Goal: Use online tool/utility: Use online tool/utility

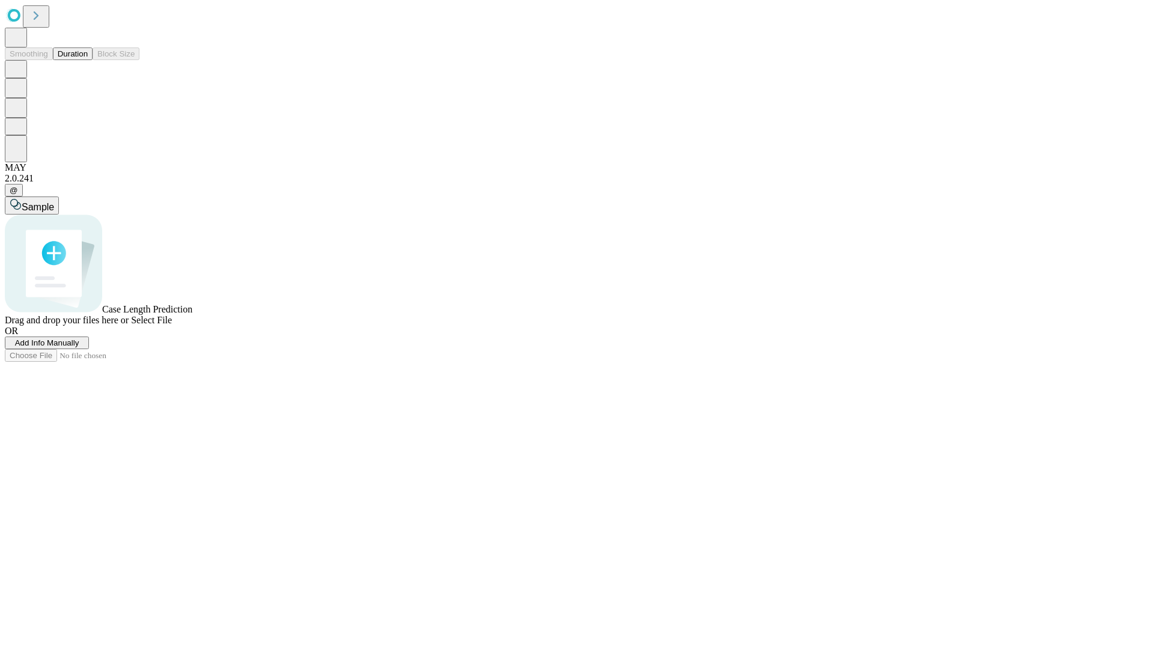
click at [88, 60] on button "Duration" at bounding box center [73, 53] width 40 height 13
click at [79, 347] on span "Add Info Manually" at bounding box center [47, 342] width 64 height 9
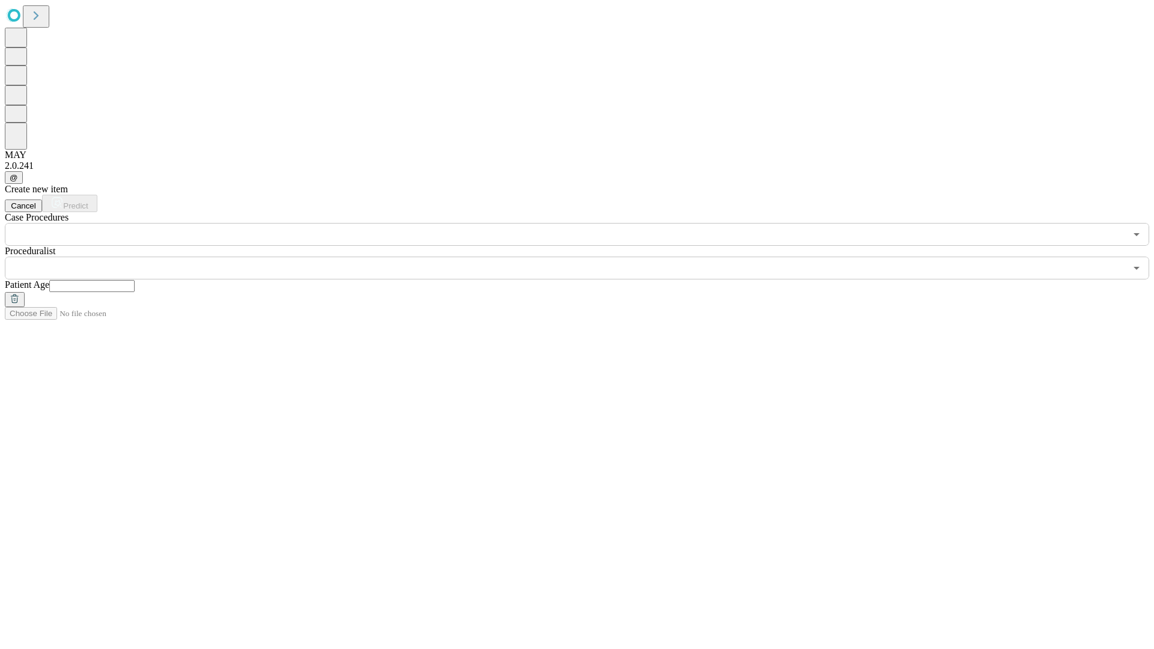
click at [135, 280] on input "text" at bounding box center [91, 286] width 85 height 12
type input "**"
click at [585, 257] on input "text" at bounding box center [565, 268] width 1121 height 23
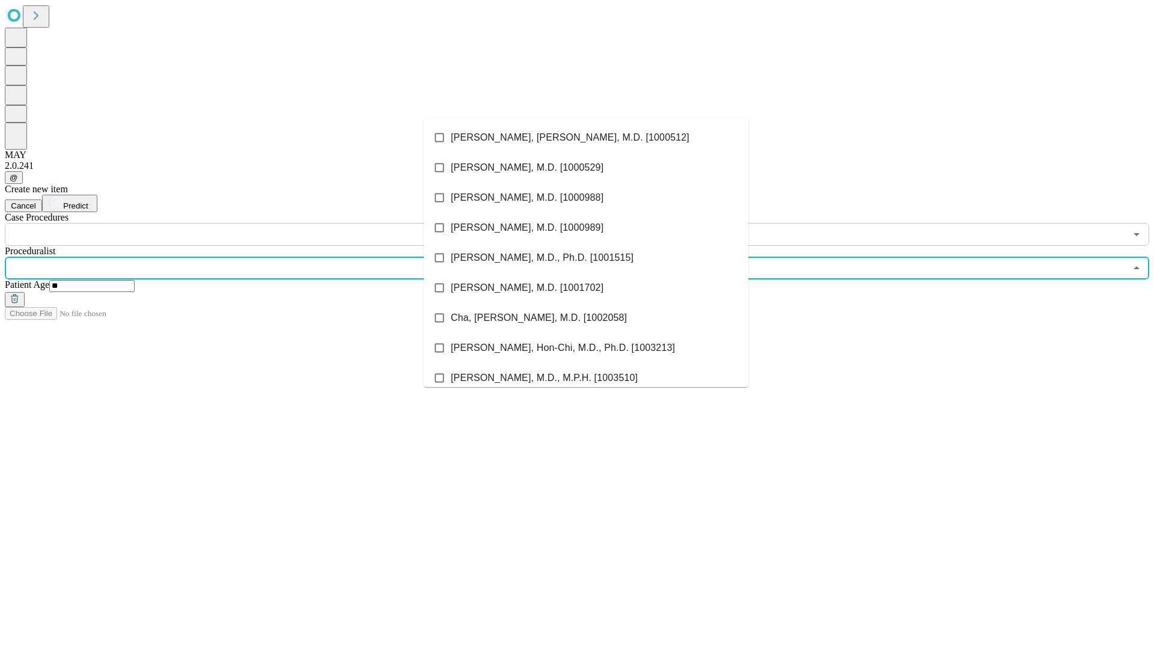
click at [586, 138] on li "[PERSON_NAME], [PERSON_NAME], M.D. [1000512]" at bounding box center [586, 138] width 324 height 30
click at [252, 223] on input "text" at bounding box center [565, 234] width 1121 height 23
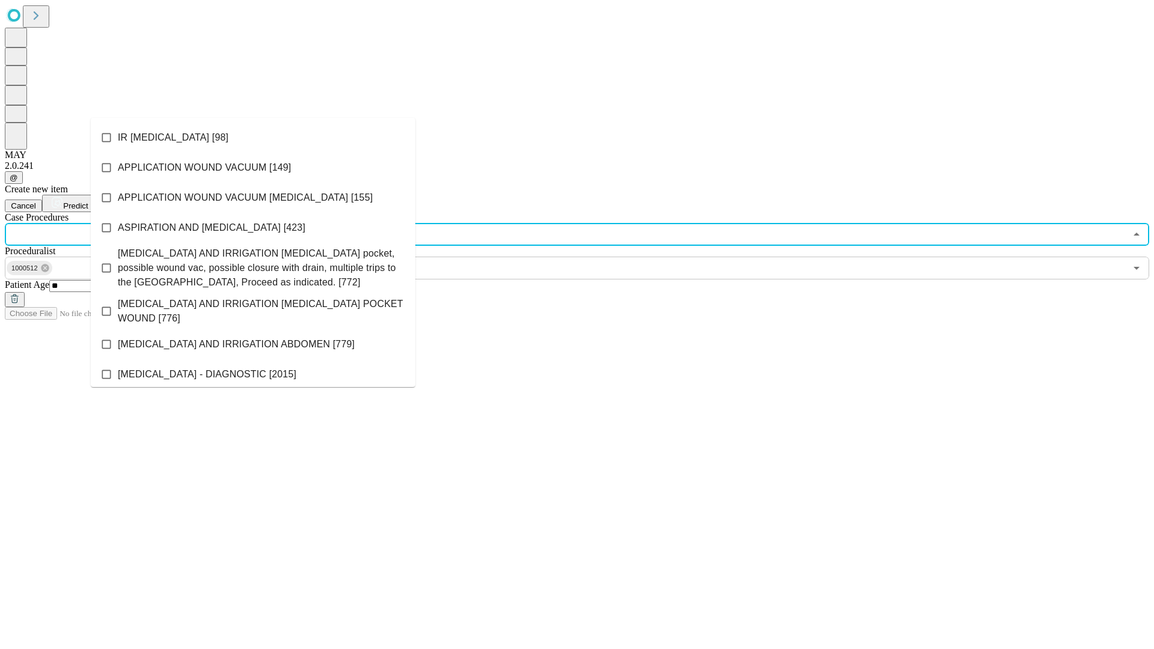
click at [253, 138] on li "IR [MEDICAL_DATA] [98]" at bounding box center [253, 138] width 324 height 30
click at [88, 201] on span "Predict" at bounding box center [75, 205] width 25 height 9
